Goal: Information Seeking & Learning: Learn about a topic

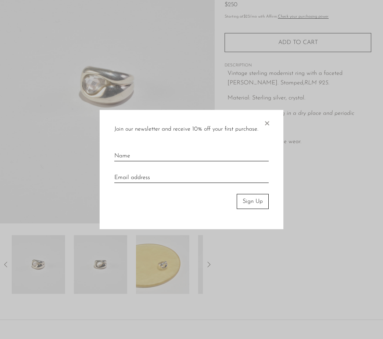
scroll to position [86, 0]
drag, startPoint x: 272, startPoint y: 121, endPoint x: 246, endPoint y: 151, distance: 38.8
click at [246, 151] on div "Join our newsletter and receive 10% off your first purchase. × Sign Up" at bounding box center [192, 169] width 184 height 119
click at [268, 126] on span "×" at bounding box center [266, 122] width 7 height 24
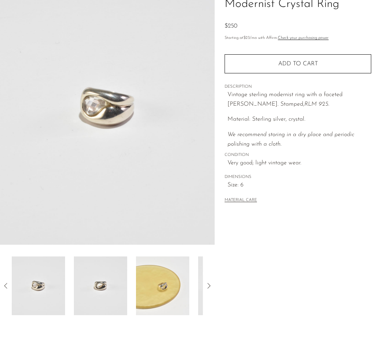
scroll to position [42, 0]
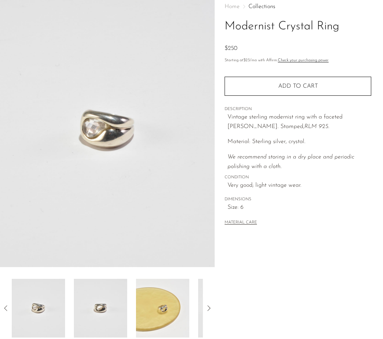
click at [110, 296] on img at bounding box center [100, 308] width 53 height 59
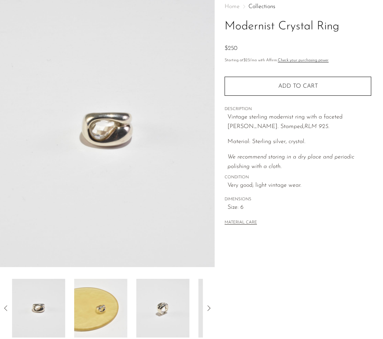
click at [121, 302] on img at bounding box center [100, 308] width 53 height 59
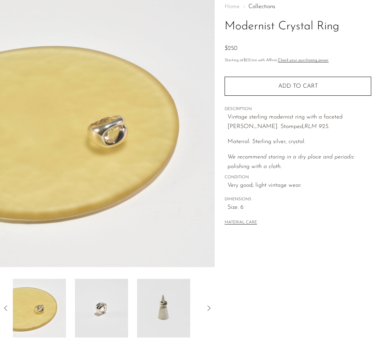
click at [121, 301] on img at bounding box center [101, 308] width 53 height 59
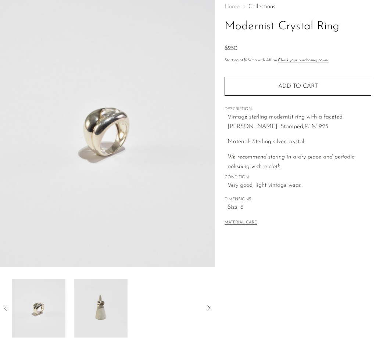
click at [120, 301] on img at bounding box center [100, 308] width 53 height 59
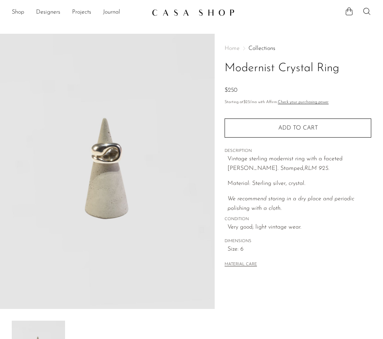
scroll to position [0, 0]
click at [165, 16] on link at bounding box center [191, 12] width 79 height 13
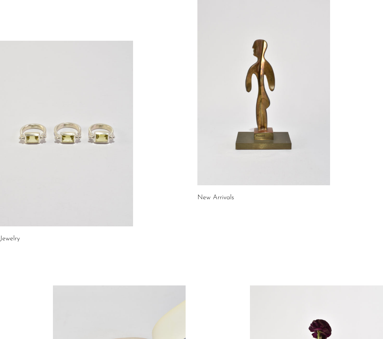
scroll to position [66, 0]
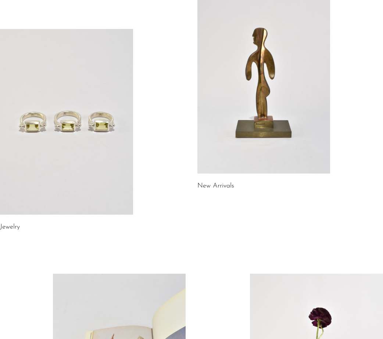
click at [104, 124] on link at bounding box center [66, 122] width 133 height 186
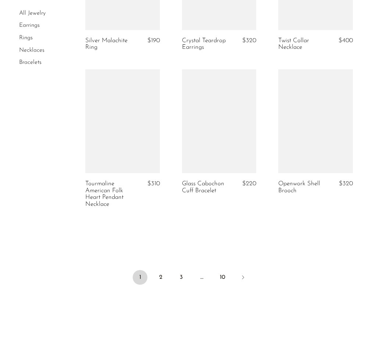
scroll to position [1621, 0]
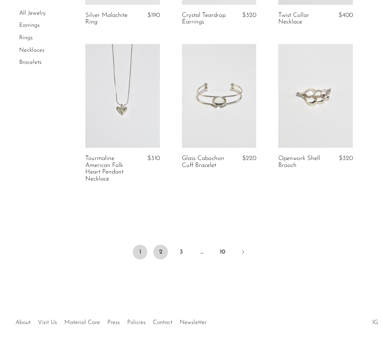
click at [165, 245] on link "2" at bounding box center [160, 252] width 15 height 15
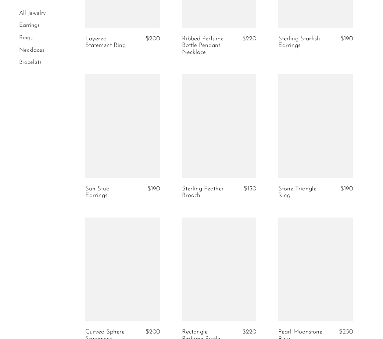
scroll to position [1610, 0]
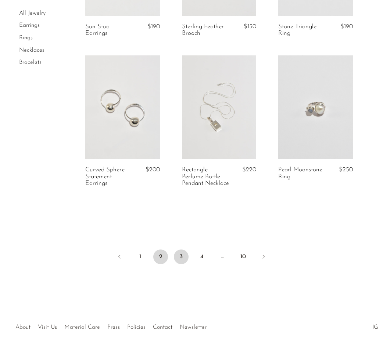
click at [185, 254] on link "3" at bounding box center [181, 257] width 15 height 15
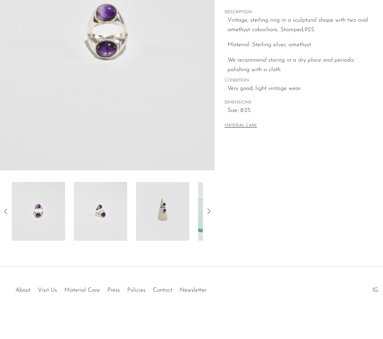
click at [184, 184] on img at bounding box center [162, 211] width 53 height 59
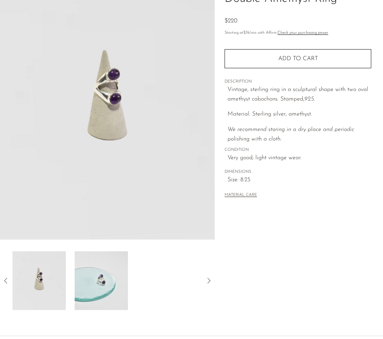
scroll to position [61, 0]
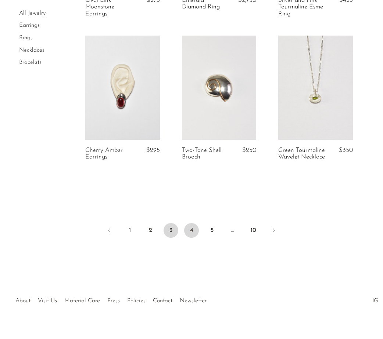
scroll to position [1636, 0]
click at [192, 224] on link "4" at bounding box center [191, 231] width 15 height 15
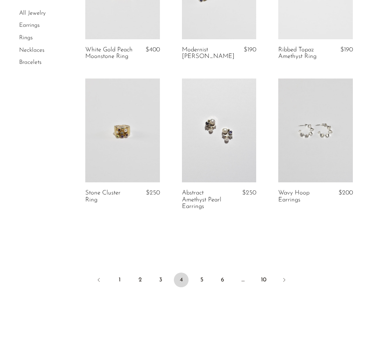
scroll to position [1597, 0]
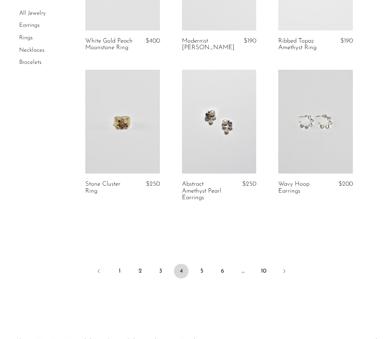
click at [204, 261] on ul "1 2 3 4 5 6 … 10" at bounding box center [191, 272] width 383 height 22
click at [204, 264] on link "5" at bounding box center [201, 271] width 15 height 15
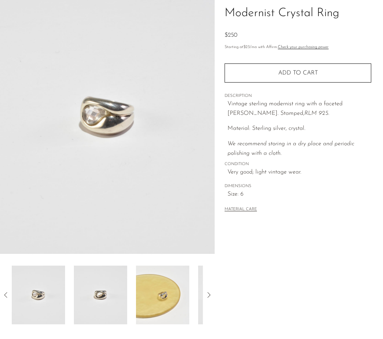
scroll to position [56, 0]
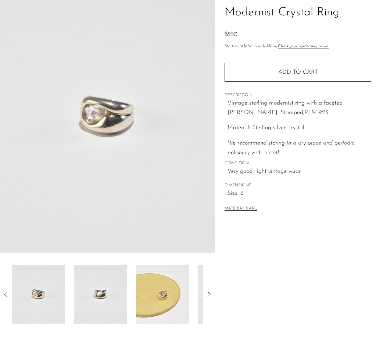
drag, startPoint x: 268, startPoint y: 110, endPoint x: 293, endPoint y: 109, distance: 24.6
click at [304, 110] on em "RLM 925." at bounding box center [316, 113] width 25 height 6
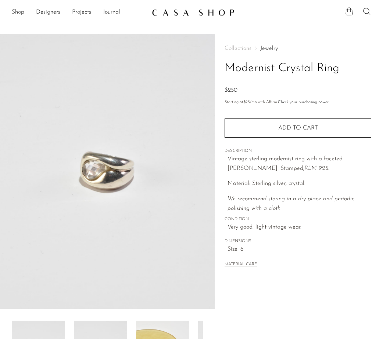
scroll to position [0, 0]
click at [307, 66] on h1 "Modernist Crystal Ring" at bounding box center [297, 68] width 147 height 19
